Goal: Information Seeking & Learning: Find specific fact

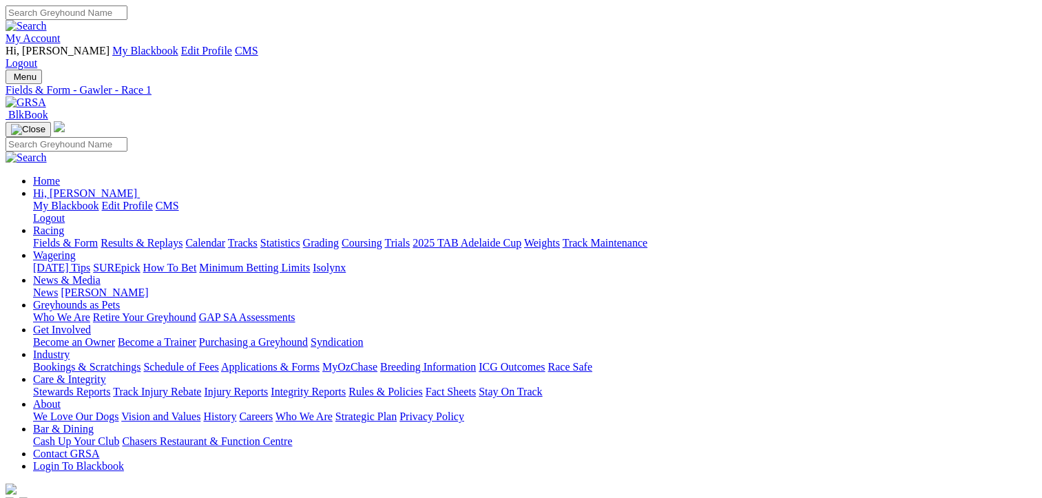
click at [127, 18] on input "Search" at bounding box center [67, 13] width 122 height 14
click at [127, 16] on input "Search" at bounding box center [67, 13] width 122 height 14
click at [127, 17] on input "Search" at bounding box center [67, 13] width 122 height 14
paste input "Stevie Monelli"
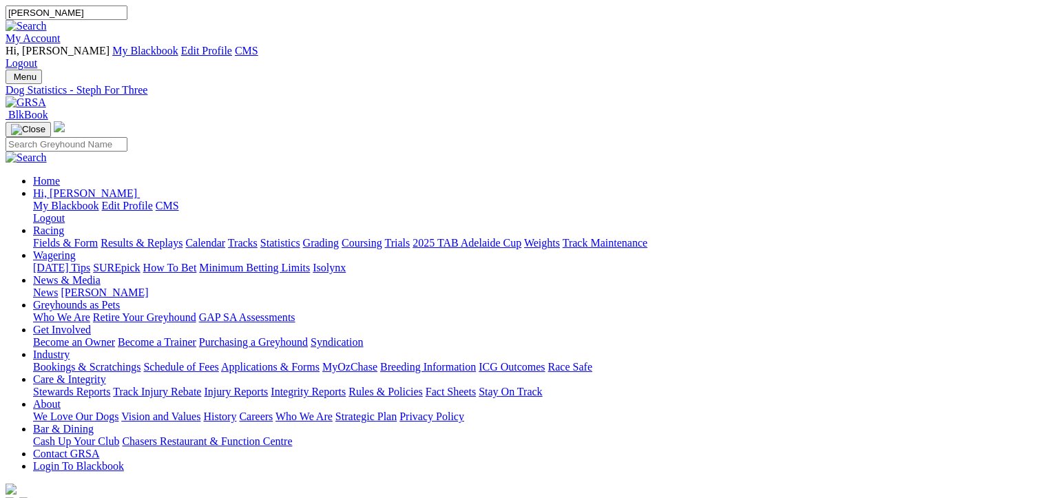
click at [127, 17] on input "Stevie Monelli" at bounding box center [67, 13] width 122 height 14
type input "Stevie Monelli"
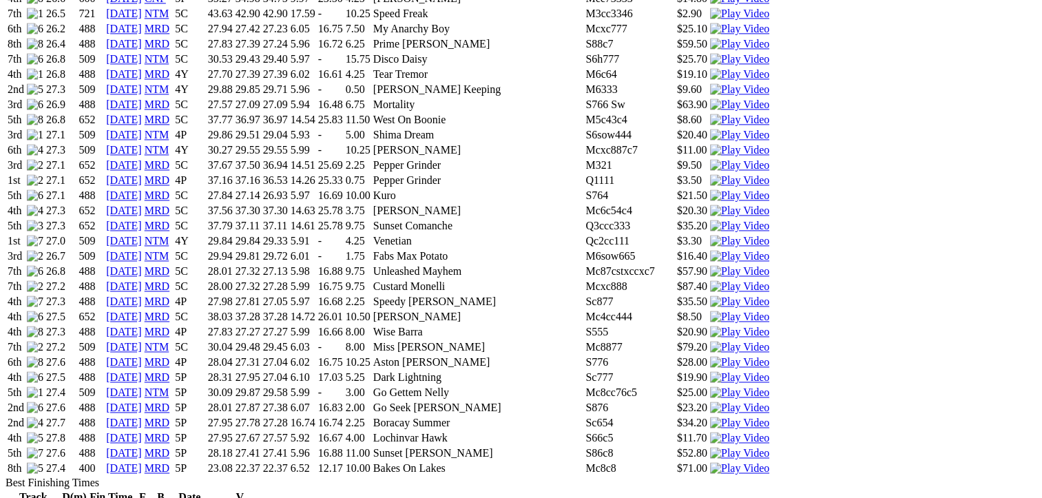
scroll to position [1986, 0]
click at [169, 462] on link "MRD" at bounding box center [157, 468] width 25 height 12
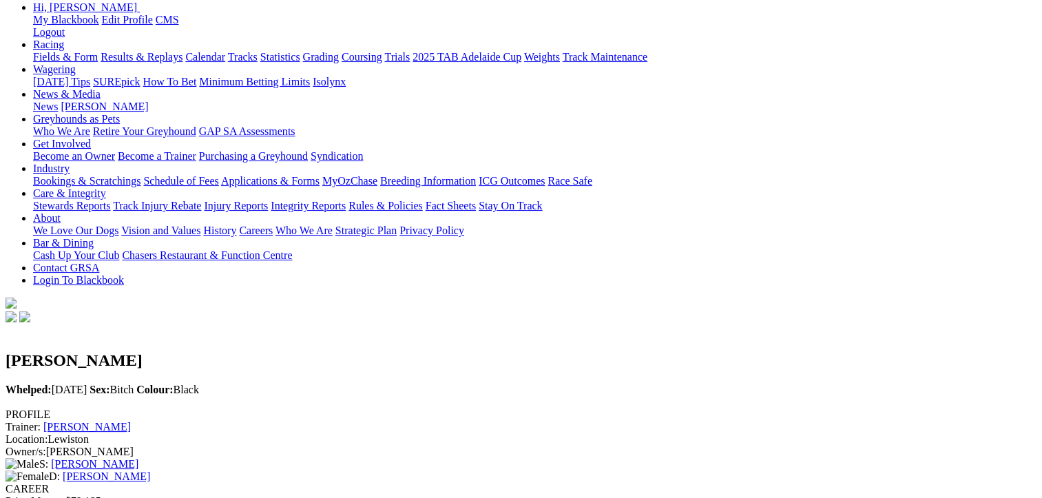
scroll to position [0, 0]
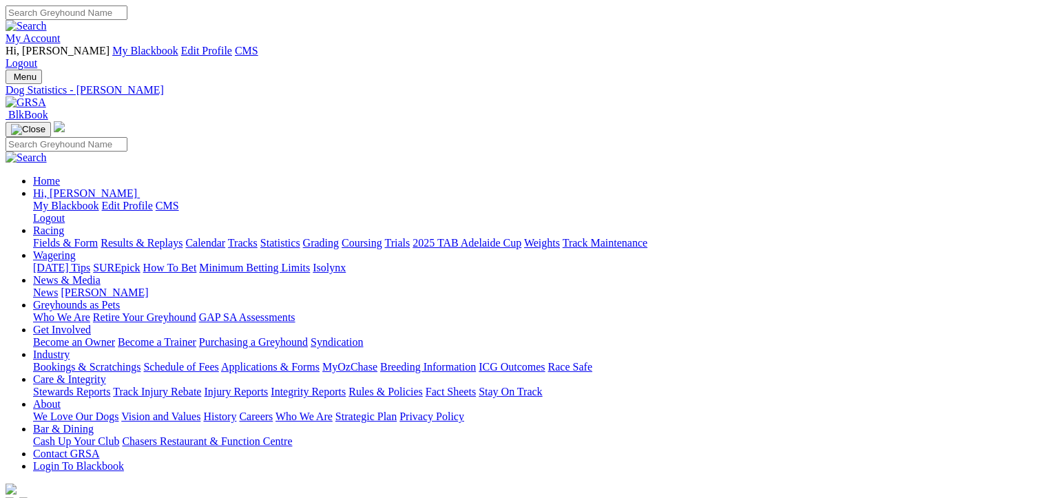
click at [61, 32] on link "My Account" at bounding box center [33, 38] width 55 height 12
